Goal: Register for event/course

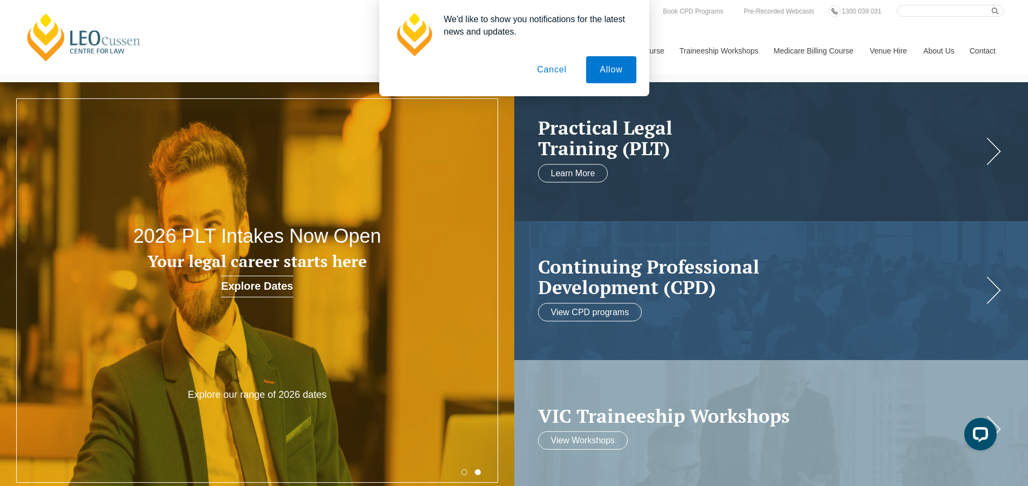
click at [549, 72] on button "Cancel" at bounding box center [551, 69] width 57 height 27
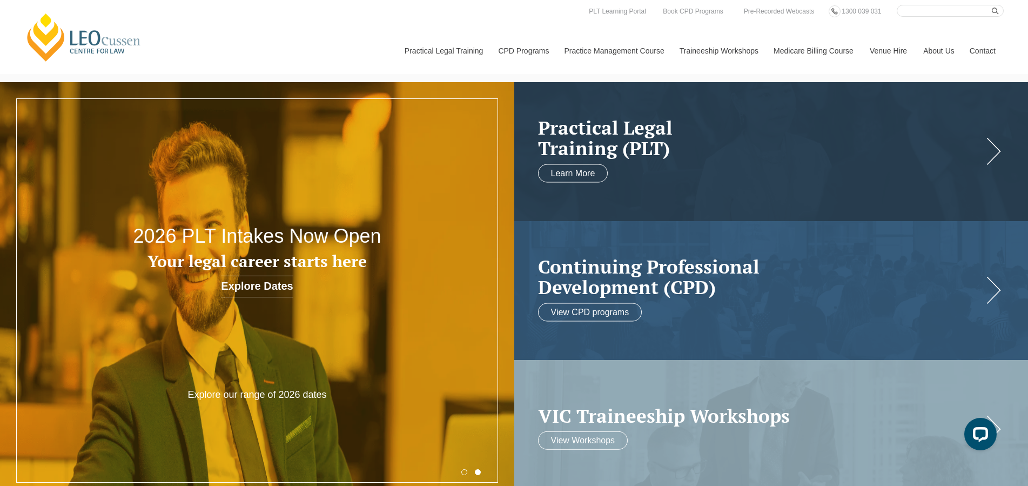
click at [249, 285] on link "Explore Dates" at bounding box center [257, 286] width 72 height 22
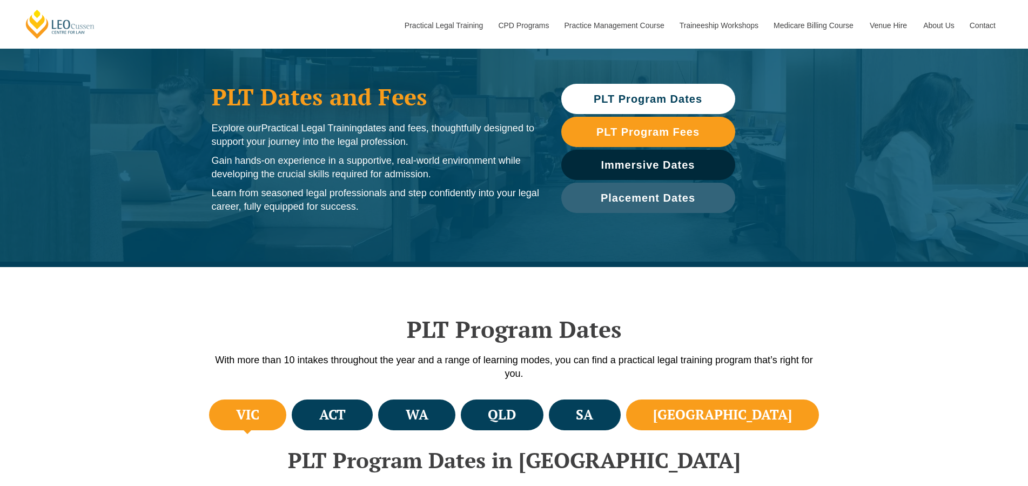
scroll to position [55, 0]
click at [748, 420] on li "[GEOGRAPHIC_DATA]" at bounding box center [722, 414] width 193 height 31
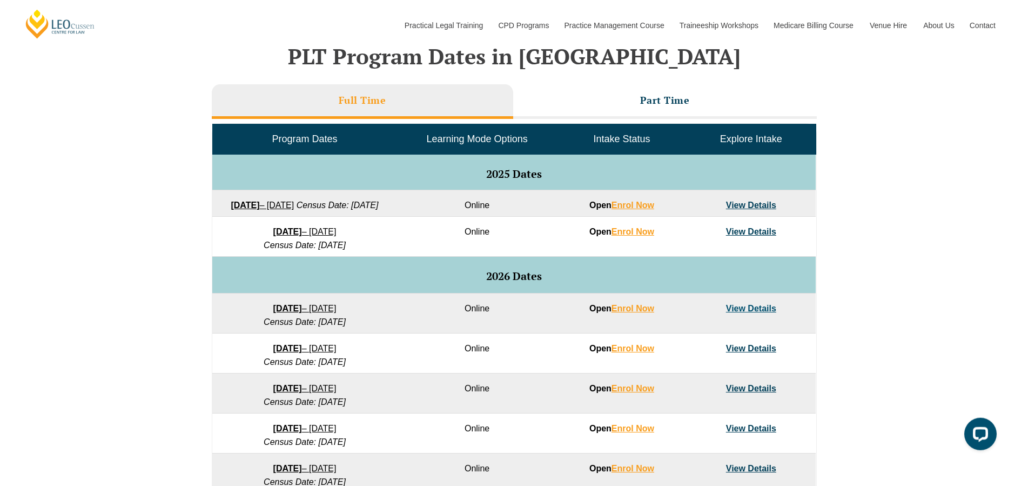
scroll to position [551, 0]
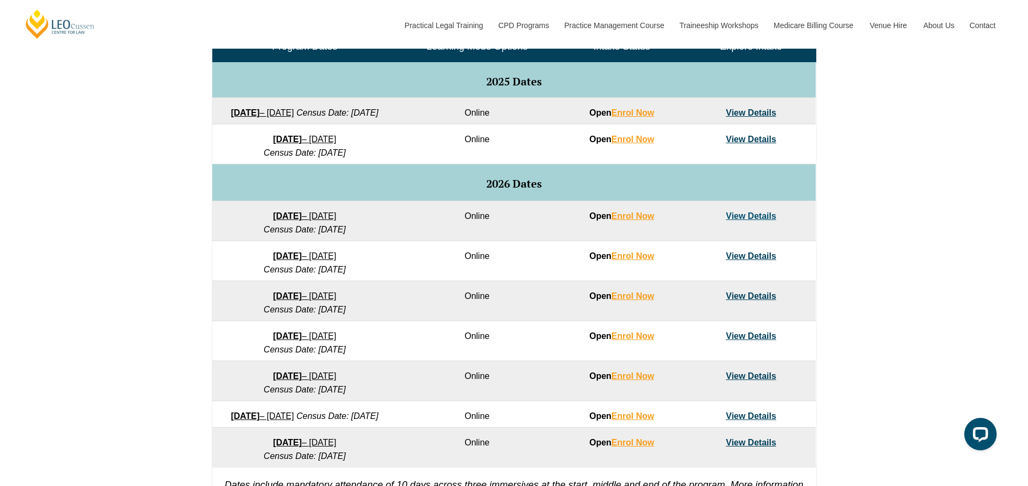
click at [750, 144] on link "View Details" at bounding box center [751, 139] width 50 height 9
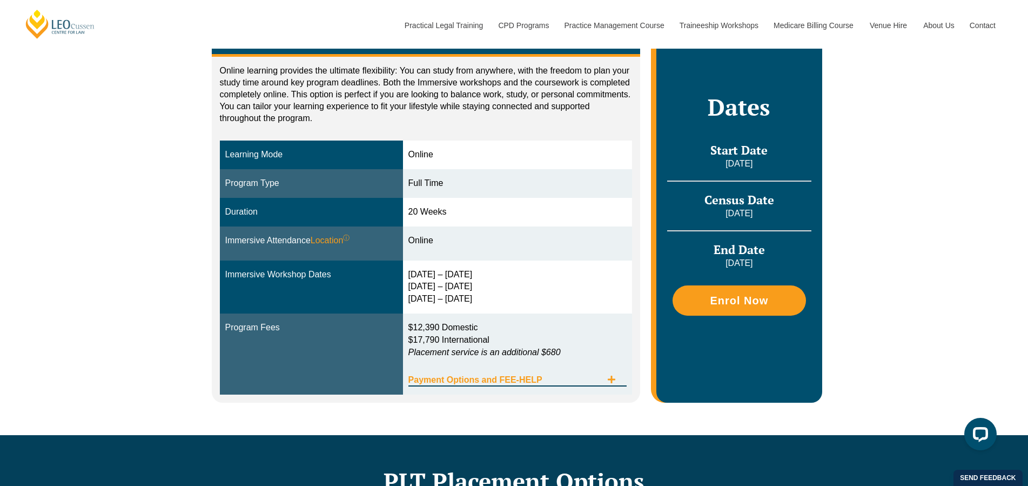
click at [533, 379] on span "Payment Options and FEE-HELP" at bounding box center [505, 379] width 194 height 9
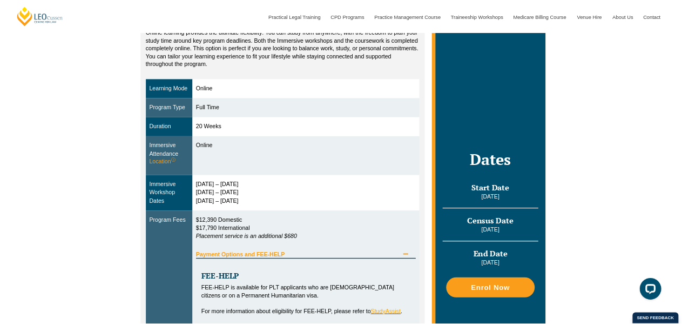
scroll to position [220, 0]
